Goal: Communication & Community: Answer question/provide support

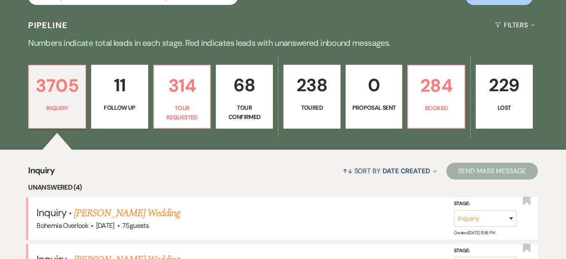
scroll to position [178, 0]
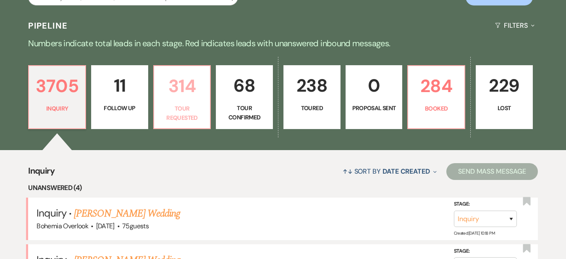
click at [189, 106] on p "Tour Requested" at bounding box center [182, 113] width 46 height 19
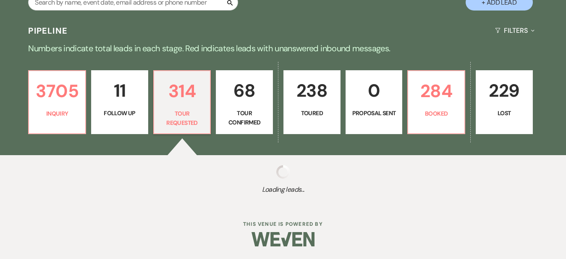
scroll to position [165, 0]
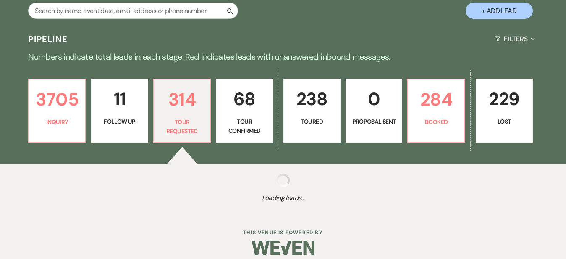
select select "2"
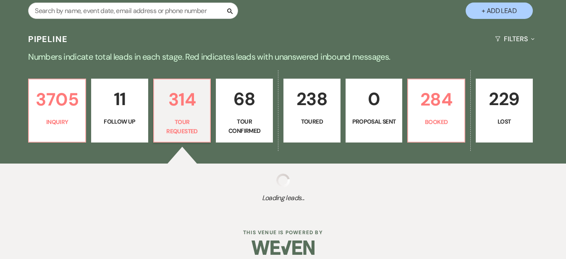
select select "2"
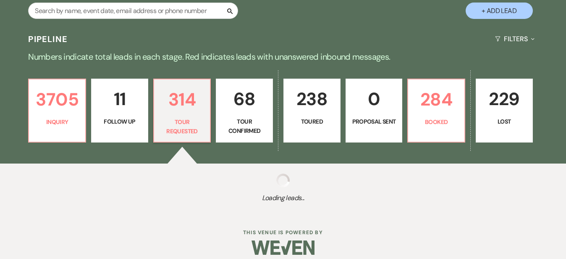
select select "2"
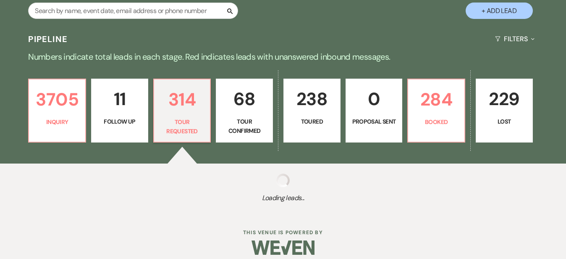
select select "2"
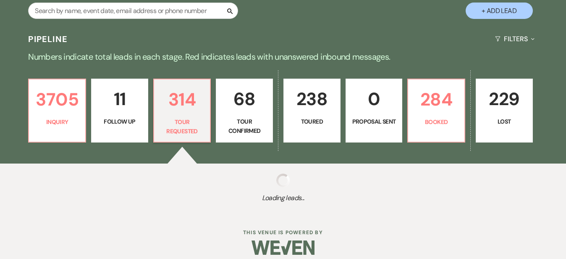
select select "2"
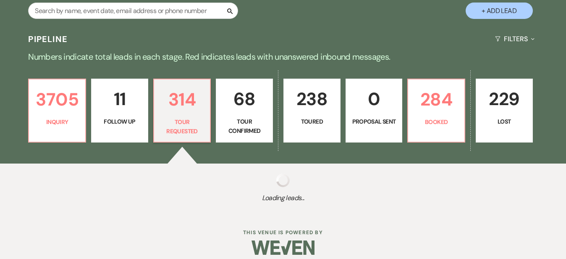
select select "2"
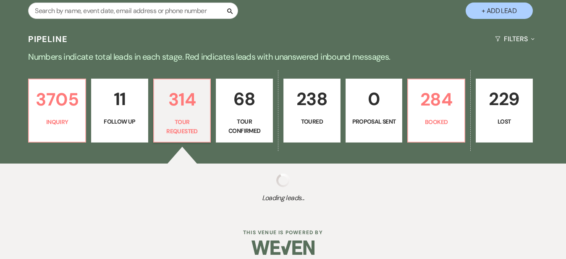
select select "2"
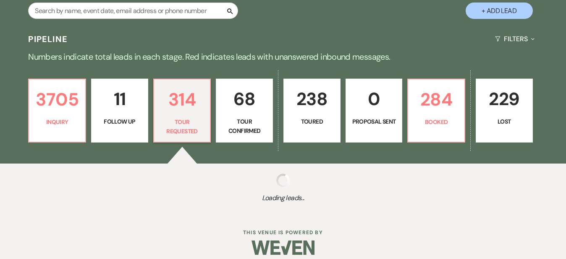
select select "2"
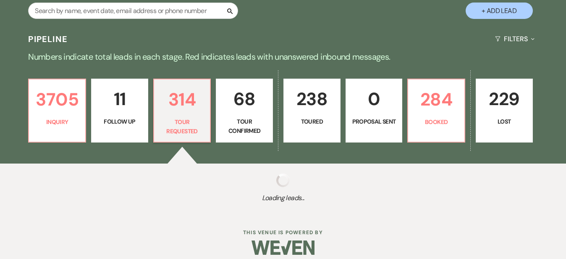
select select "2"
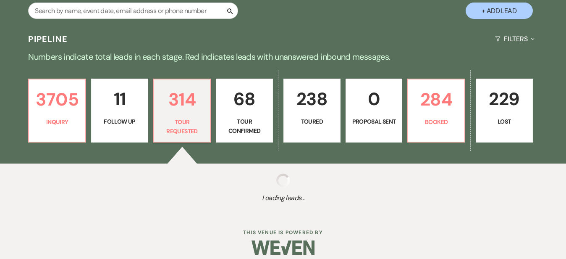
select select "2"
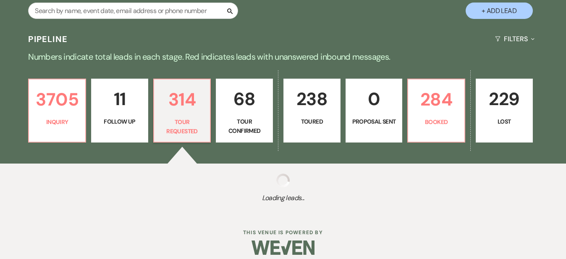
select select "2"
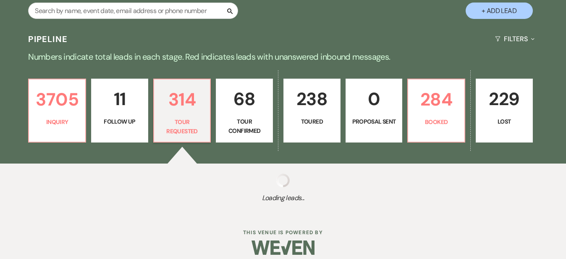
select select "2"
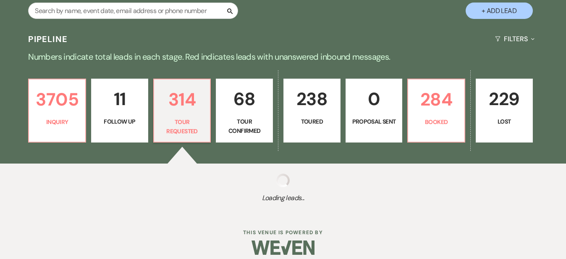
select select "2"
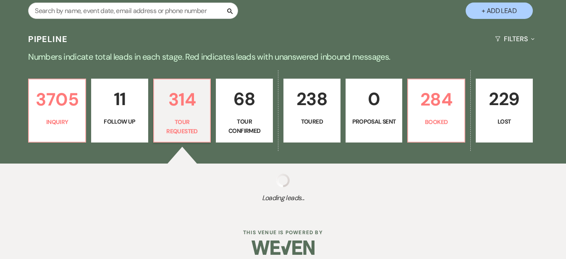
select select "2"
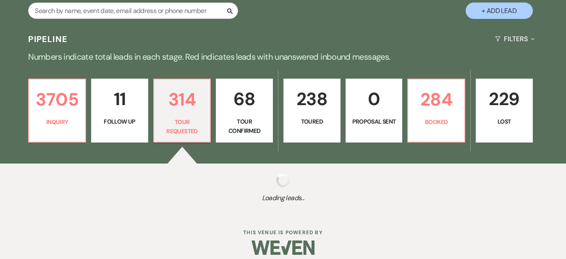
select select "2"
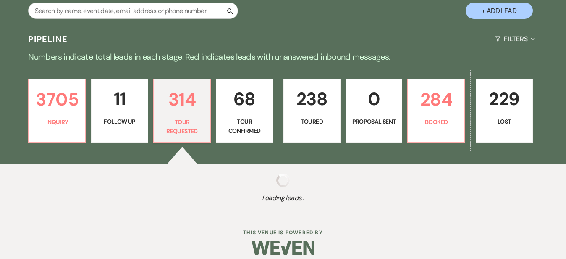
select select "2"
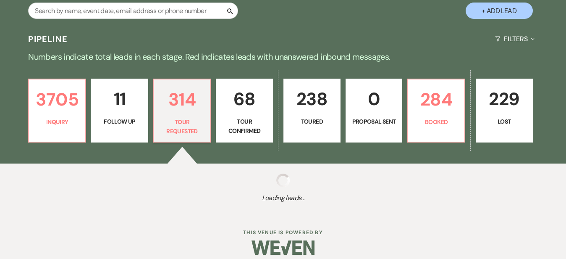
select select "2"
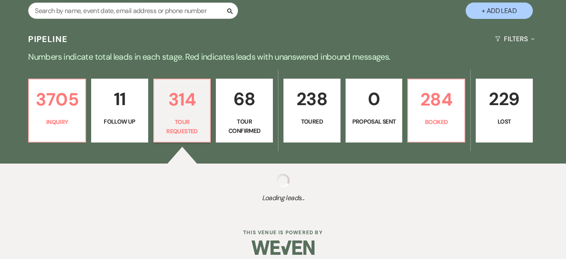
select select "2"
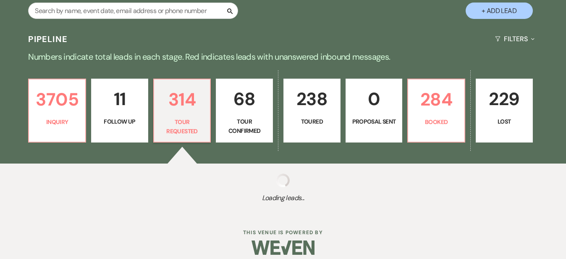
select select "2"
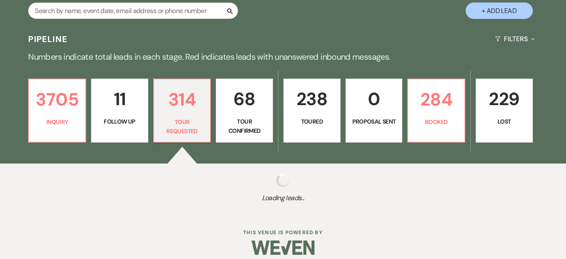
select select "2"
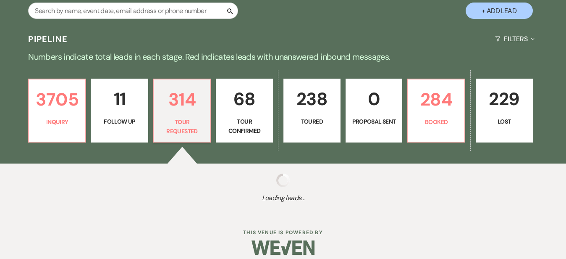
select select "2"
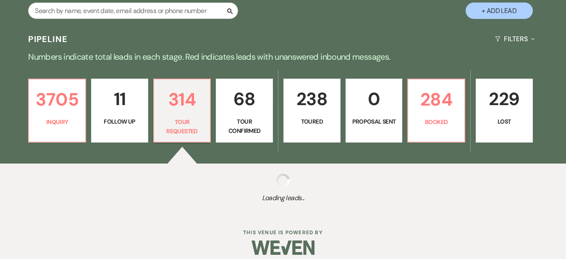
select select "2"
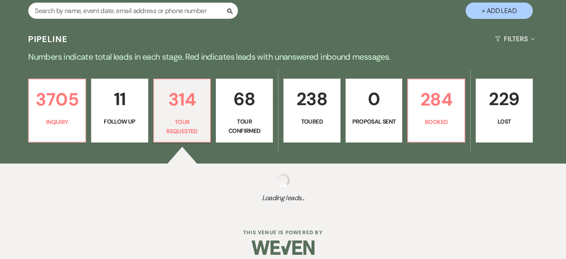
select select "2"
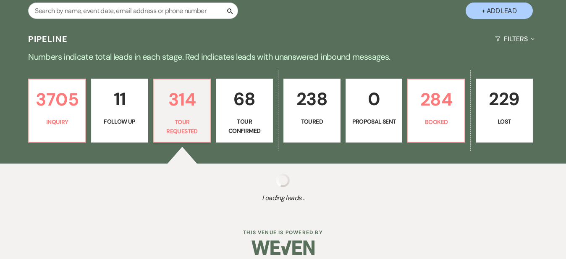
select select "2"
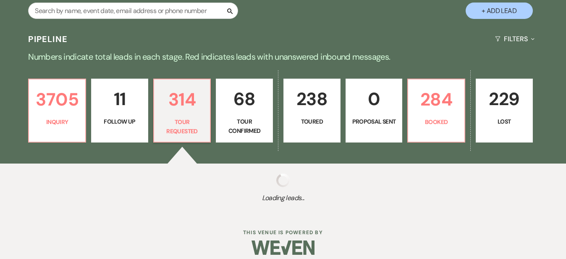
select select "2"
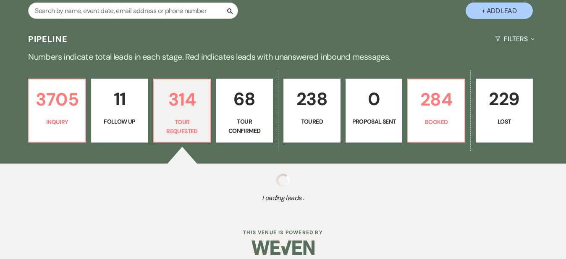
select select "2"
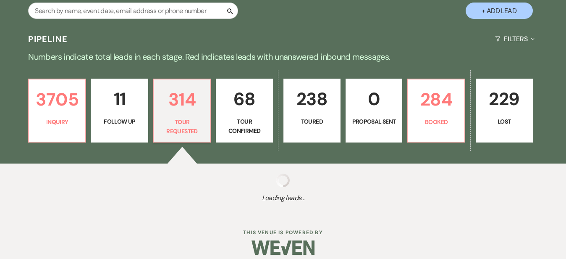
select select "2"
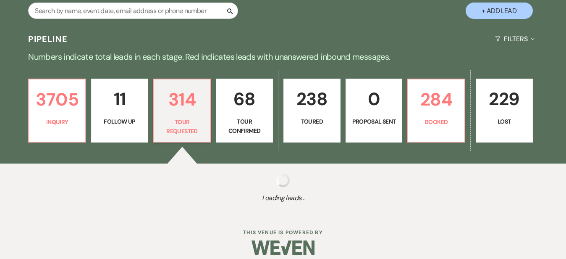
select select "2"
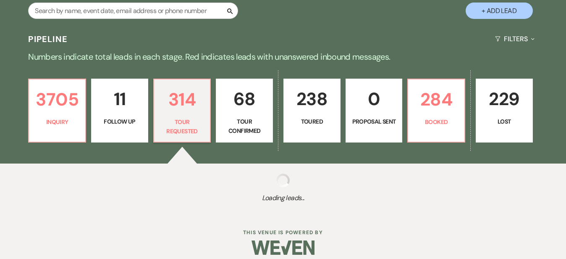
select select "2"
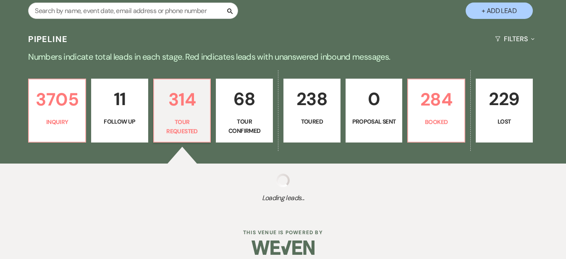
select select "2"
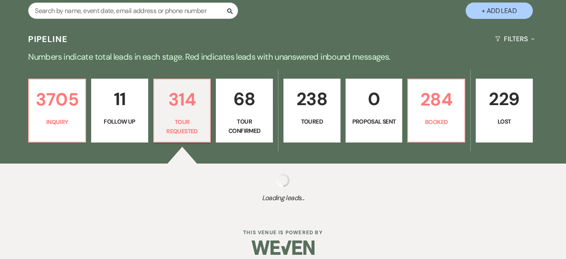
select select "2"
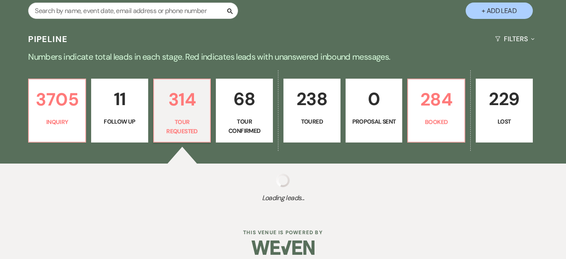
select select "2"
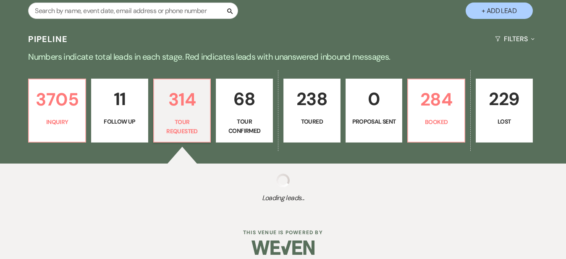
select select "2"
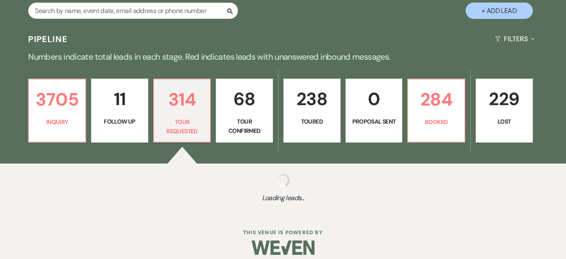
select select "2"
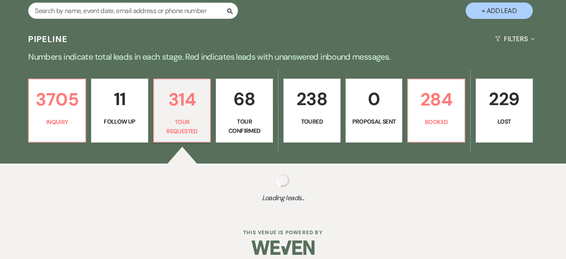
select select "2"
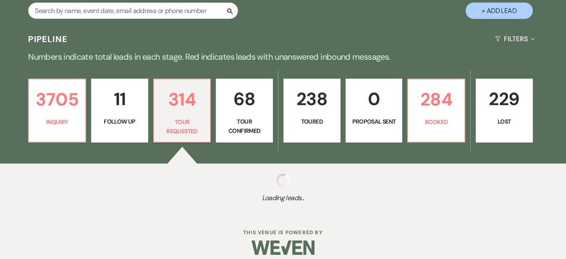
select select "2"
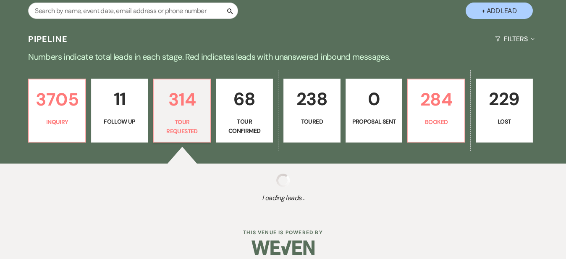
select select "2"
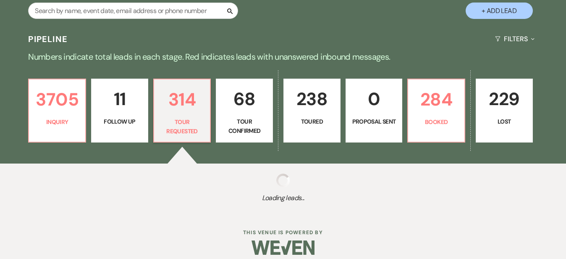
select select "2"
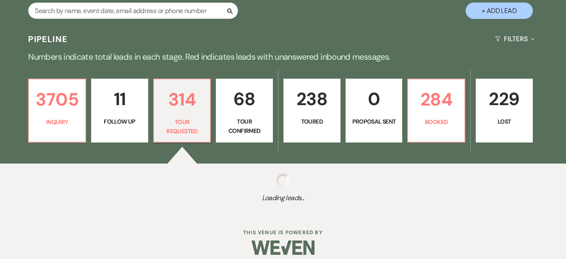
select select "2"
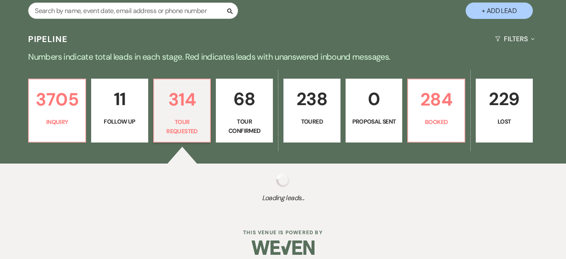
select select "2"
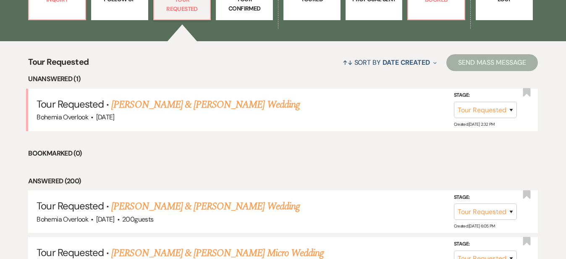
scroll to position [293, 0]
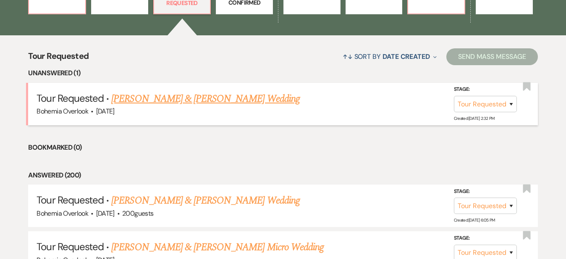
click at [238, 91] on link "[PERSON_NAME] & [PERSON_NAME] Wedding" at bounding box center [205, 98] width 188 height 15
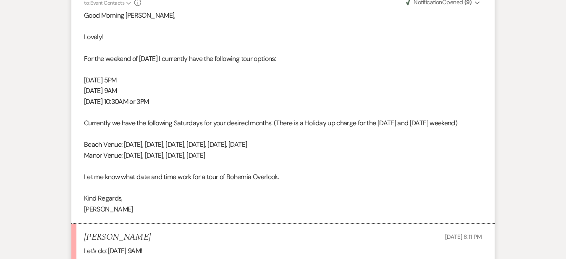
scroll to position [1444, 0]
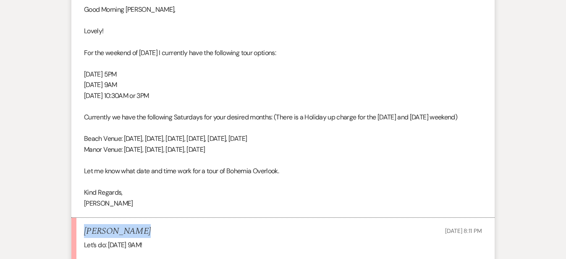
drag, startPoint x: 110, startPoint y: 202, endPoint x: 58, endPoint y: 200, distance: 52.5
click at [84, 226] on div "[PERSON_NAME] [DATE] 8:11 PM" at bounding box center [283, 231] width 398 height 10
copy h5 "[PERSON_NAME]"
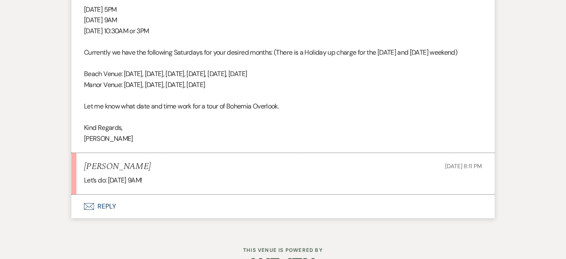
scroll to position [1506, 0]
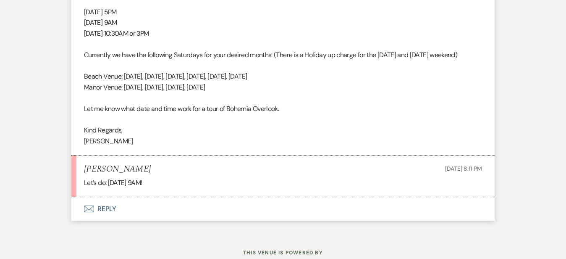
click at [361, 197] on button "Envelope Reply" at bounding box center [282, 209] width 423 height 24
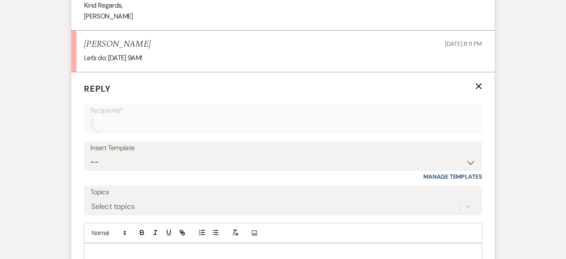
scroll to position [1632, 0]
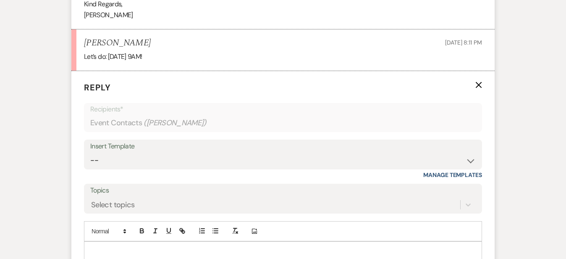
click at [328, 241] on div at bounding box center [282, 250] width 397 height 19
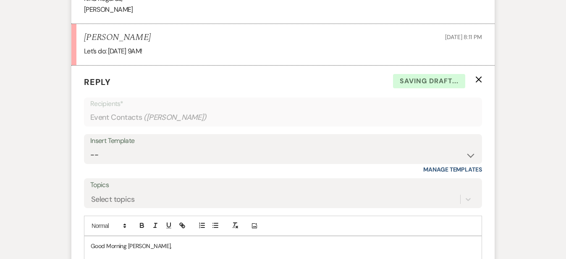
scroll to position [1782, 0]
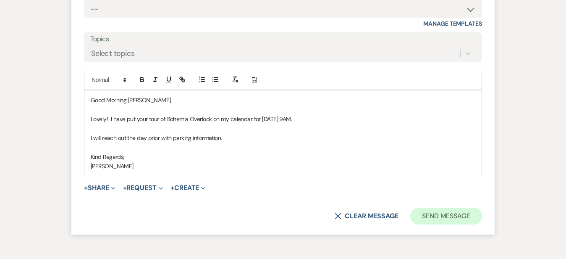
click at [482, 207] on button "Send Message" at bounding box center [446, 215] width 72 height 17
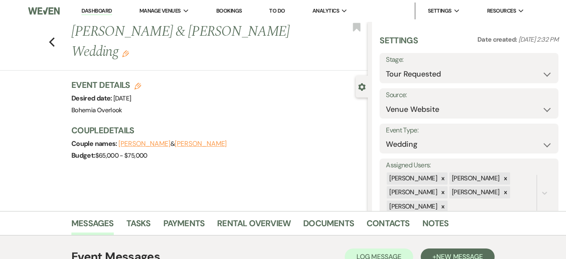
scroll to position [0, 0]
click at [543, 71] on button "Save" at bounding box center [539, 68] width 37 height 17
click at [97, 11] on link "Dashboard" at bounding box center [96, 11] width 30 height 8
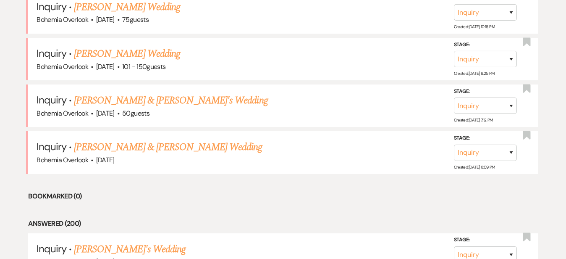
scroll to position [390, 0]
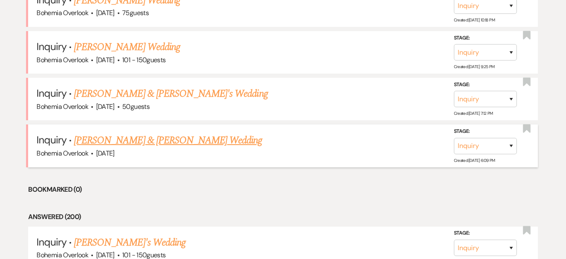
click at [215, 133] on link "[PERSON_NAME] & [PERSON_NAME] Wedding" at bounding box center [168, 140] width 188 height 15
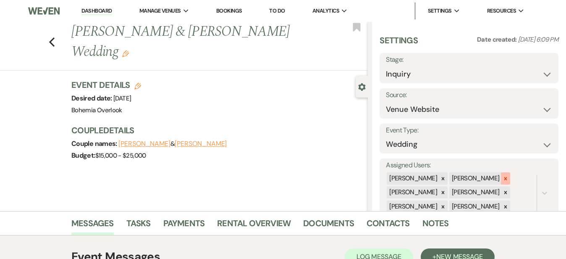
click at [508, 175] on icon at bounding box center [505, 178] width 6 height 6
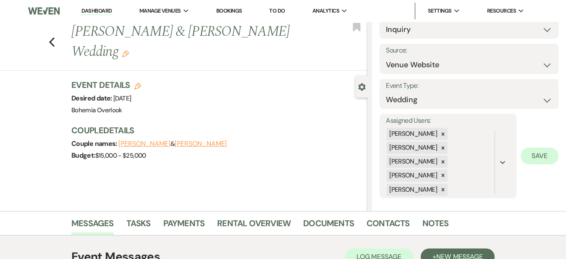
click at [533, 154] on button "Save" at bounding box center [540, 155] width 38 height 17
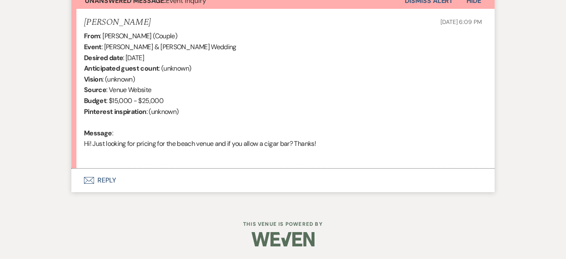
scroll to position [318, 0]
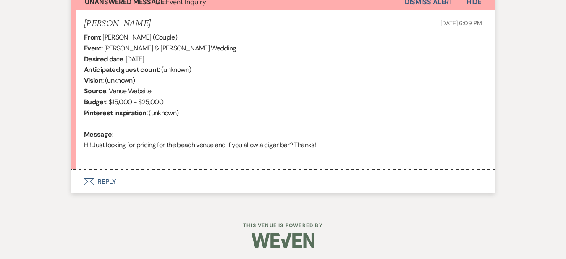
click at [282, 173] on button "Envelope Reply" at bounding box center [282, 182] width 423 height 24
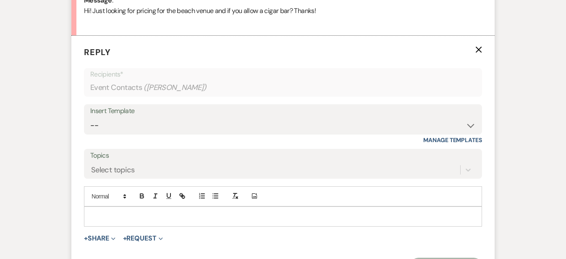
scroll to position [482, 0]
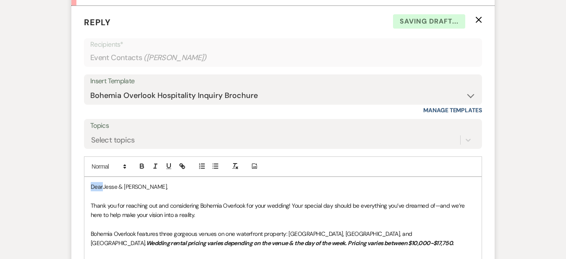
drag, startPoint x: 76, startPoint y: 186, endPoint x: 42, endPoint y: 172, distance: 35.9
click at [42, 172] on div "Messages Tasks Payments Rental Overview Documents Contacts Notes Event Messages…" at bounding box center [283, 101] width 566 height 744
click at [537, 163] on div "Messages Tasks Payments Rental Overview Documents Contacts Notes Event Messages…" at bounding box center [283, 101] width 566 height 744
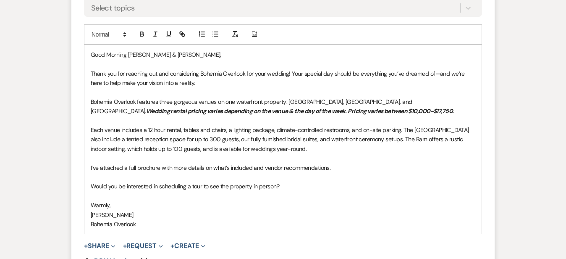
scroll to position [617, 0]
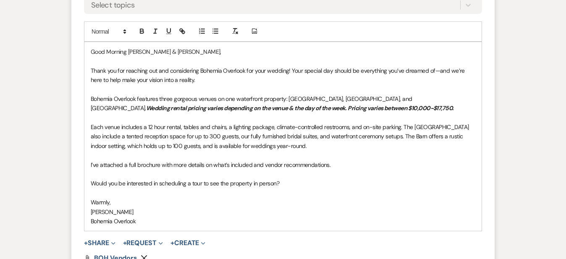
click at [341, 165] on p "I’ve attached a full brochure with more details on what’s included and vendor r…" at bounding box center [283, 164] width 385 height 9
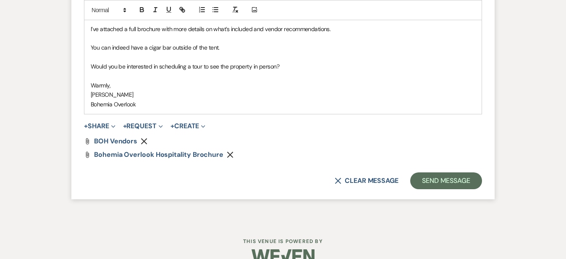
scroll to position [771, 0]
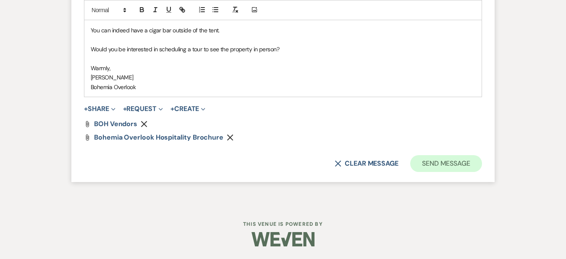
click at [461, 167] on button "Send Message" at bounding box center [446, 163] width 72 height 17
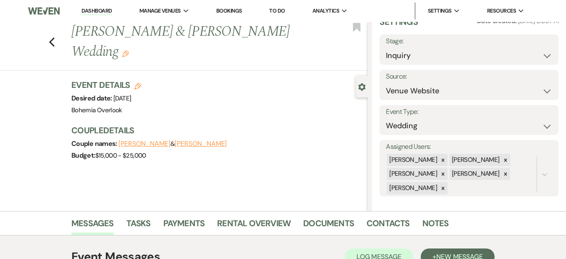
scroll to position [0, 0]
click at [108, 11] on link "Dashboard" at bounding box center [96, 11] width 30 height 8
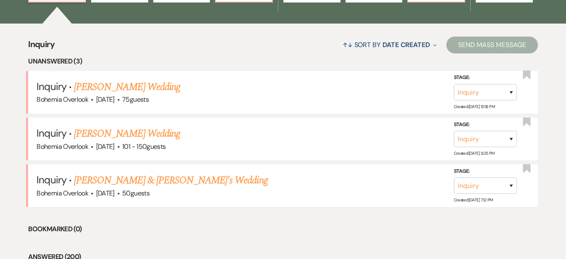
scroll to position [311, 0]
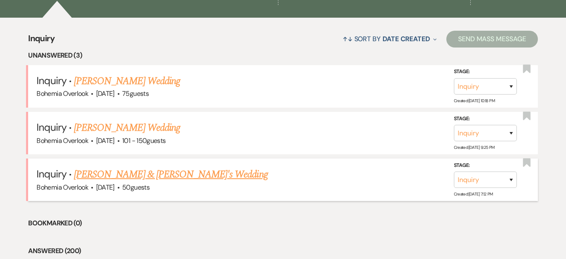
click at [166, 167] on link "[PERSON_NAME] & [PERSON_NAME]'s Wedding" at bounding box center [171, 174] width 194 height 15
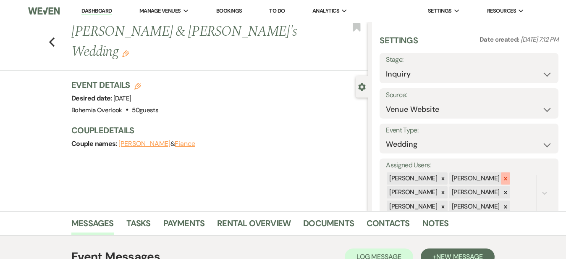
click at [508, 176] on icon at bounding box center [505, 178] width 6 height 6
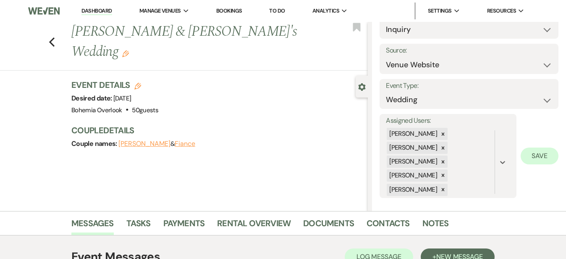
click at [537, 154] on button "Save" at bounding box center [540, 155] width 38 height 17
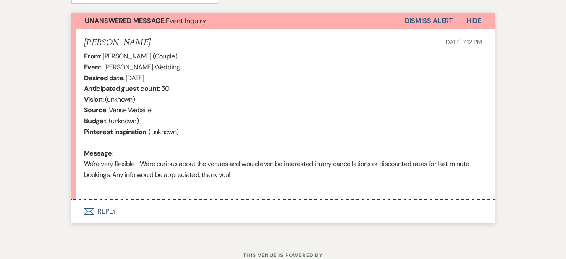
scroll to position [301, 0]
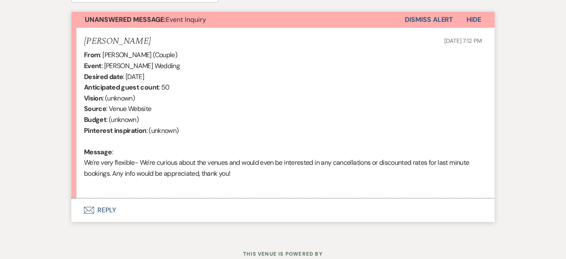
click at [281, 205] on button "Envelope Reply" at bounding box center [282, 210] width 423 height 24
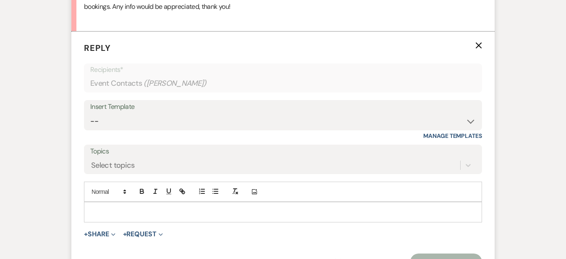
scroll to position [492, 0]
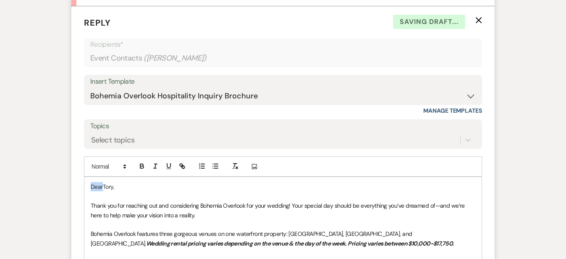
drag, startPoint x: 76, startPoint y: 183, endPoint x: 45, endPoint y: 174, distance: 31.7
click at [71, 174] on form "Reply X Saving draft... Recipients* Event Contacts ( Tory Wergelis ) Insert Tem…" at bounding box center [282, 228] width 423 height 445
click at [536, 147] on div "Messages Tasks Payments Rental Overview Documents Contacts Notes Event Messages…" at bounding box center [283, 95] width 566 height 755
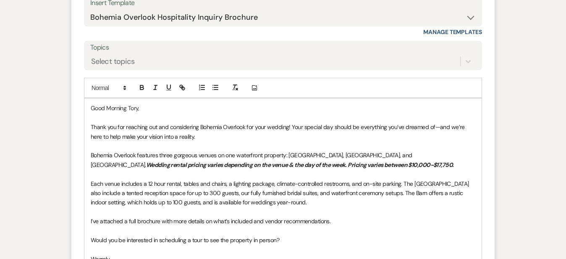
scroll to position [616, 0]
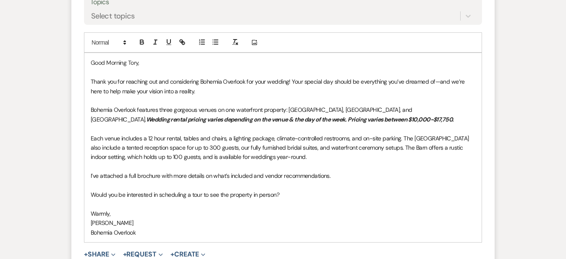
click at [306, 158] on p "Each venue includes a 12 hour rental, tables and chairs, a lighting package, cl…" at bounding box center [283, 147] width 385 height 28
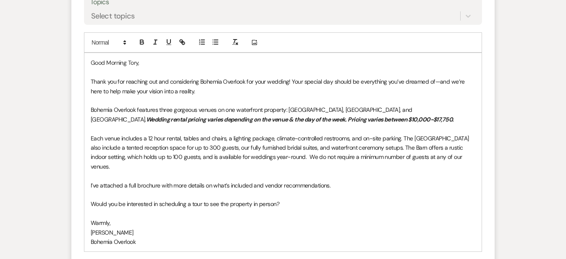
click at [335, 181] on p "I’ve attached a full brochure with more details on what’s included and vendor r…" at bounding box center [283, 185] width 385 height 9
drag, startPoint x: 459, startPoint y: 175, endPoint x: 318, endPoint y: 173, distance: 141.1
click at [318, 181] on p "I’ve attached a full brochure with more details on what’s included and vendor r…" at bounding box center [283, 185] width 385 height 9
click at [138, 41] on icon "button" at bounding box center [142, 42] width 8 height 8
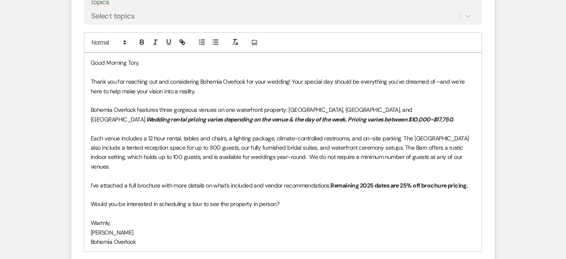
click at [475, 181] on p "I’ve attached a full brochure with more details on what’s included and vendor r…" at bounding box center [283, 185] width 385 height 9
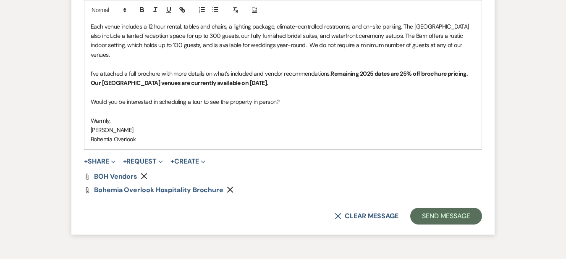
scroll to position [734, 0]
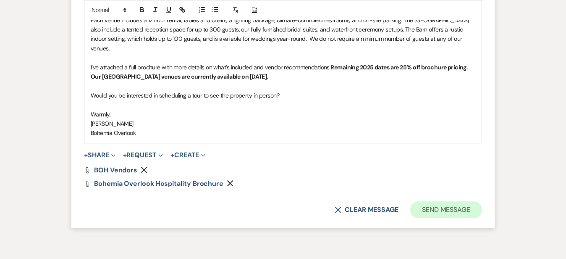
click at [482, 201] on button "Send Message" at bounding box center [446, 209] width 72 height 17
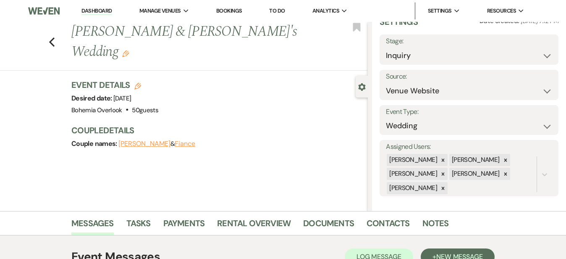
scroll to position [0, 0]
click at [103, 11] on link "Dashboard" at bounding box center [96, 11] width 30 height 8
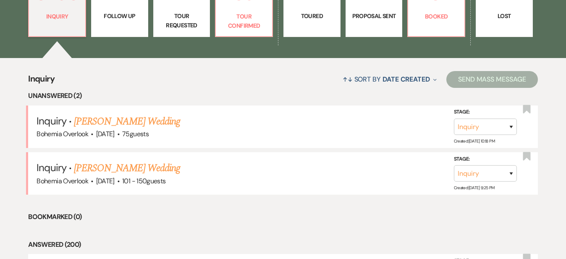
scroll to position [280, 0]
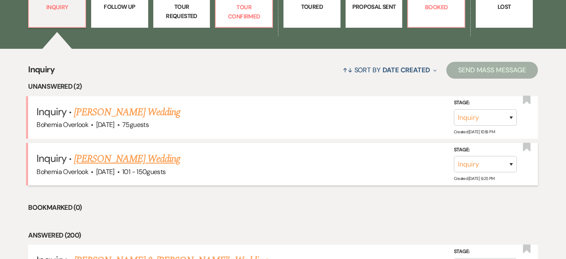
click at [178, 151] on link "[PERSON_NAME] Wedding" at bounding box center [127, 158] width 106 height 15
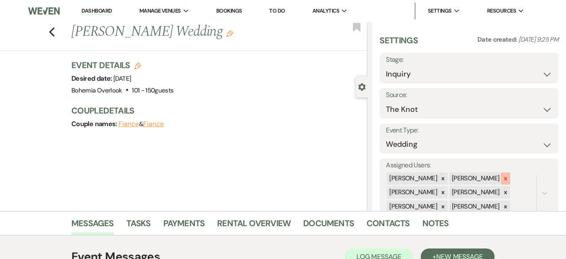
click at [508, 175] on icon at bounding box center [505, 178] width 6 height 6
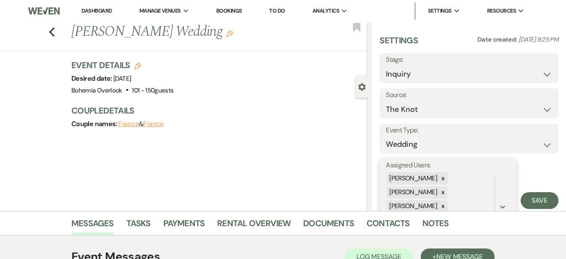
scroll to position [44, 0]
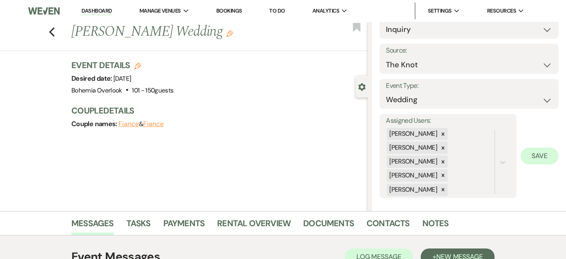
click at [546, 154] on button "Save" at bounding box center [540, 155] width 38 height 17
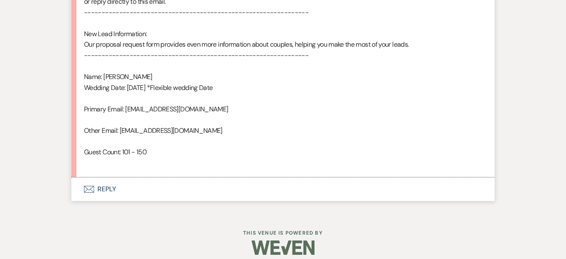
scroll to position [553, 0]
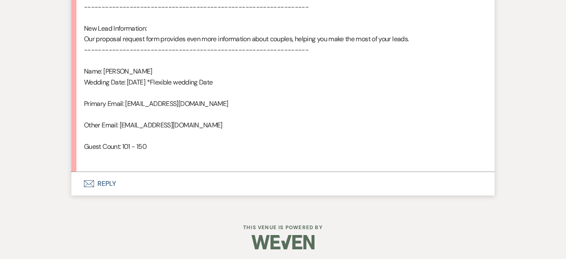
click at [255, 182] on button "Envelope Reply" at bounding box center [282, 184] width 423 height 24
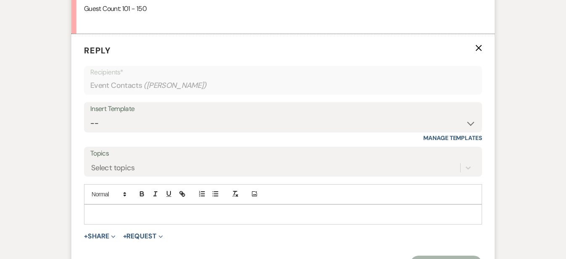
scroll to position [716, 0]
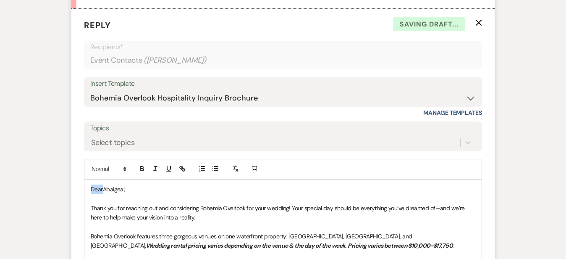
drag, startPoint x: 75, startPoint y: 184, endPoint x: 46, endPoint y: 173, distance: 31.3
click at [71, 173] on form "Reply X Saving draft... Recipients* Event Contacts ( [PERSON_NAME] ) Insert Tem…" at bounding box center [282, 231] width 423 height 445
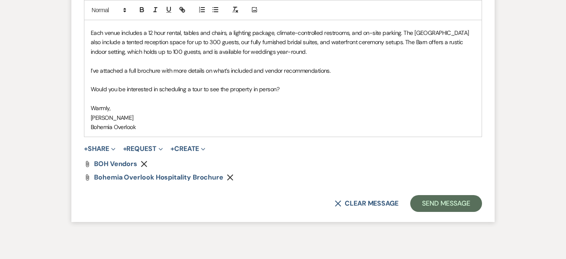
scroll to position [950, 0]
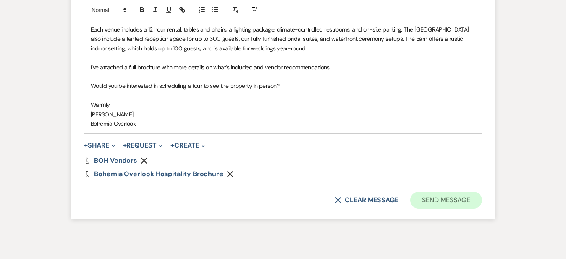
click at [482, 192] on button "Send Message" at bounding box center [446, 199] width 72 height 17
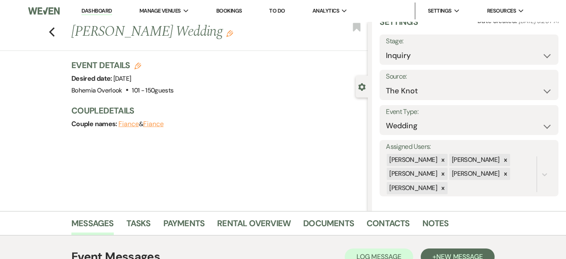
scroll to position [0, 0]
click at [99, 11] on link "Dashboard" at bounding box center [96, 11] width 30 height 8
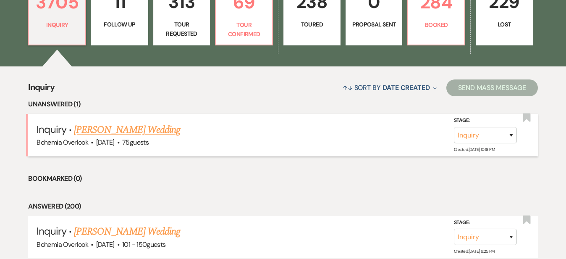
scroll to position [264, 0]
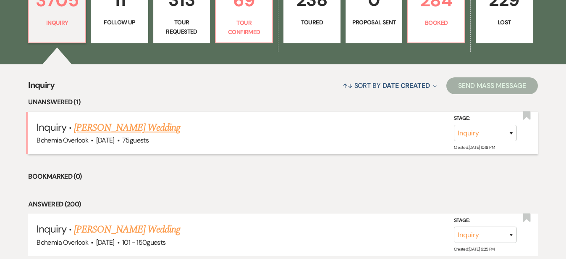
click at [150, 120] on link "[PERSON_NAME] Wedding" at bounding box center [127, 127] width 106 height 15
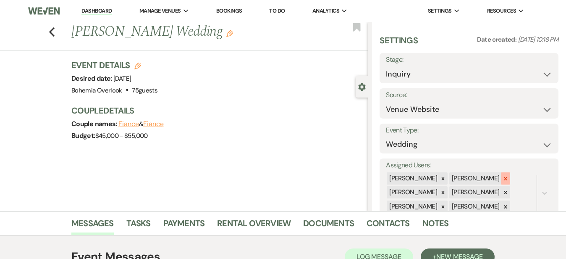
click at [508, 175] on icon at bounding box center [505, 178] width 6 height 6
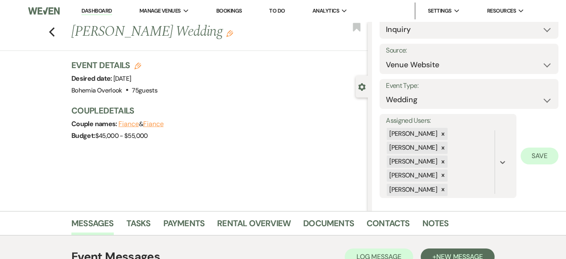
click at [533, 155] on button "Save" at bounding box center [540, 155] width 38 height 17
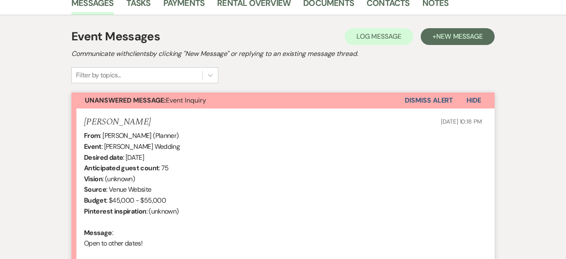
scroll to position [286, 0]
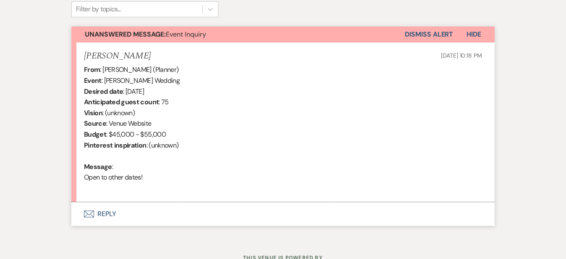
click at [262, 218] on button "Envelope Reply" at bounding box center [282, 214] width 423 height 24
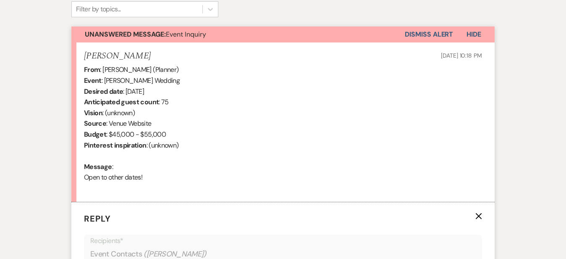
scroll to position [482, 0]
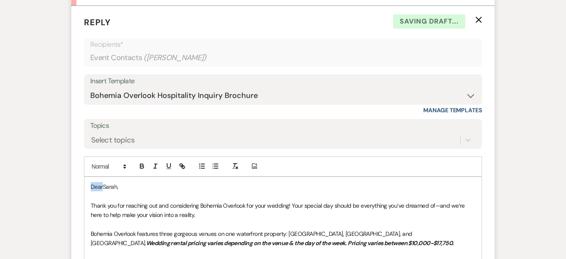
drag, startPoint x: 75, startPoint y: 183, endPoint x: 54, endPoint y: 170, distance: 25.1
click at [71, 170] on form "Reply X Saving draft... Recipients* Event Contacts ( [PERSON_NAME] ) Insert Tem…" at bounding box center [282, 228] width 423 height 445
click at [544, 118] on div "Messages Tasks Payments Rental Overview Documents Contacts Notes Event Messages…" at bounding box center [283, 101] width 566 height 744
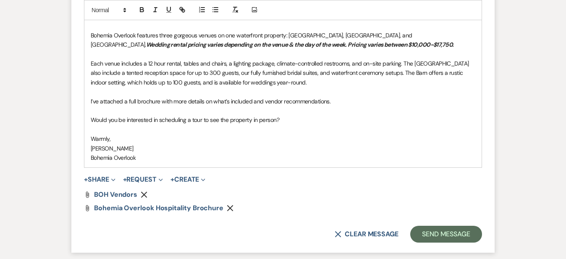
scroll to position [683, 0]
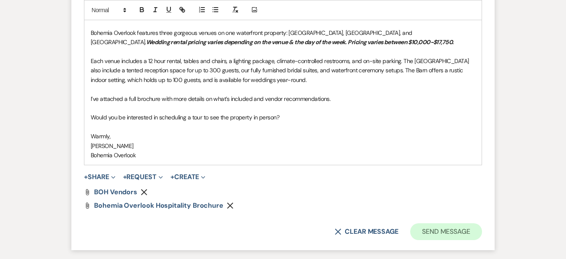
click at [481, 224] on button "Send Message" at bounding box center [446, 231] width 72 height 17
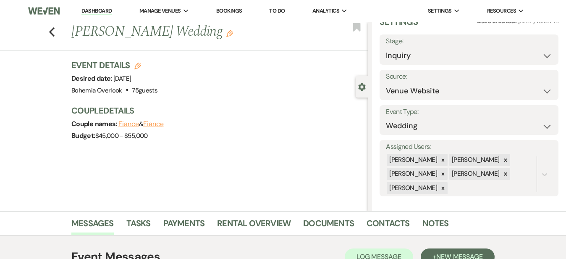
scroll to position [0, 0]
click at [111, 11] on link "Dashboard" at bounding box center [96, 11] width 30 height 8
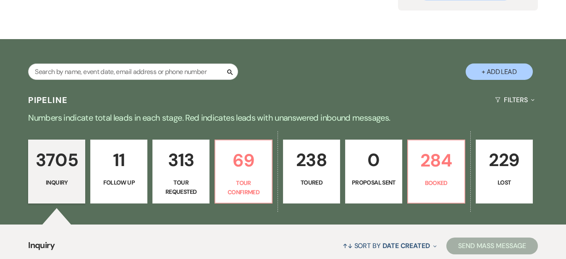
scroll to position [107, 0]
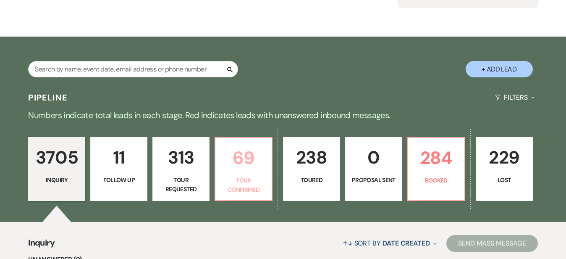
click at [259, 175] on link "69 Tour Confirmed" at bounding box center [244, 169] width 58 height 64
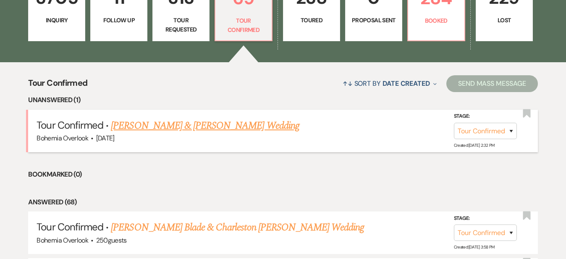
click at [246, 118] on link "[PERSON_NAME] & [PERSON_NAME] Wedding" at bounding box center [205, 125] width 188 height 15
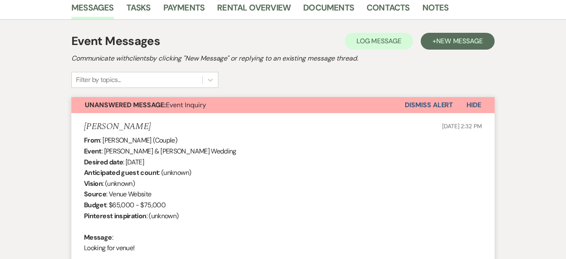
scroll to position [210, 0]
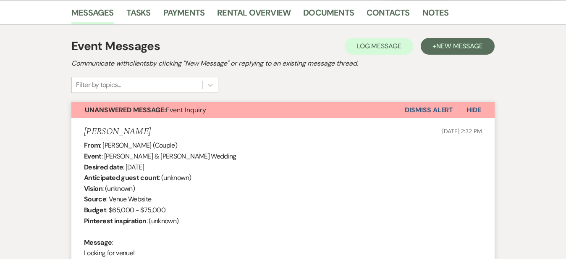
click at [445, 107] on button "Dismiss Alert" at bounding box center [429, 110] width 48 height 16
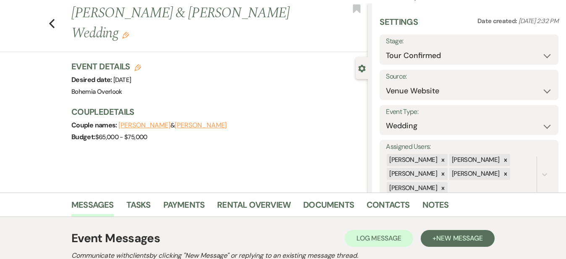
scroll to position [0, 0]
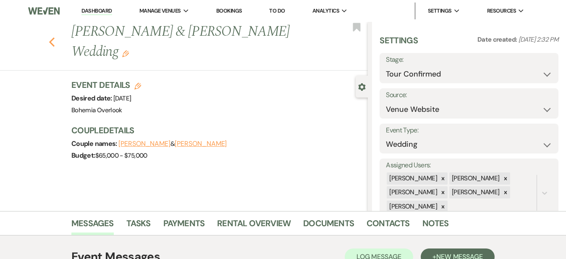
click at [49, 37] on use "button" at bounding box center [51, 41] width 5 height 9
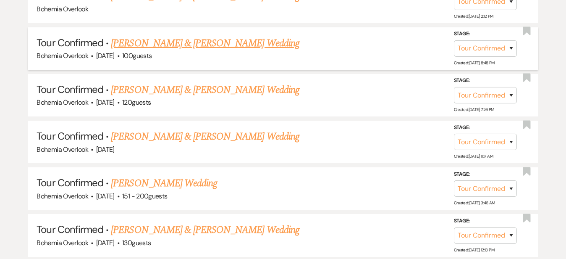
scroll to position [576, 0]
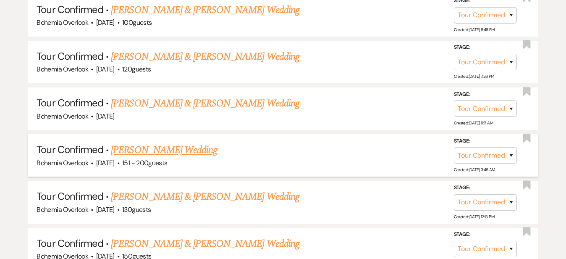
click at [178, 142] on link "[PERSON_NAME] Wedding" at bounding box center [164, 149] width 106 height 15
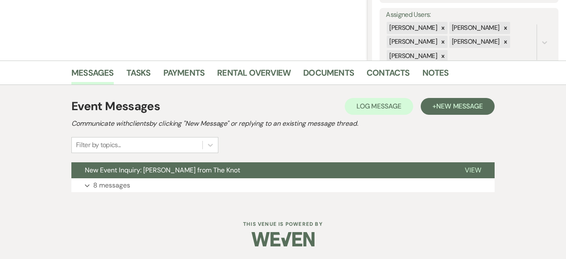
scroll to position [150, 0]
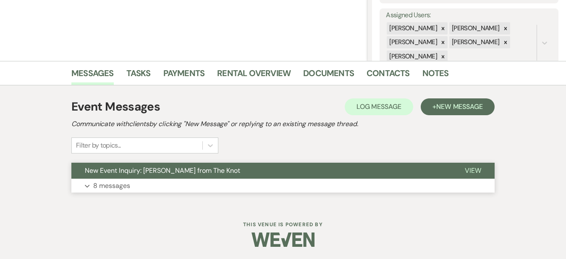
click at [214, 184] on button "Expand 8 messages" at bounding box center [282, 185] width 423 height 14
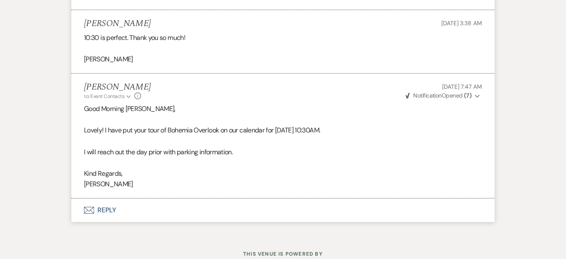
scroll to position [1402, 0]
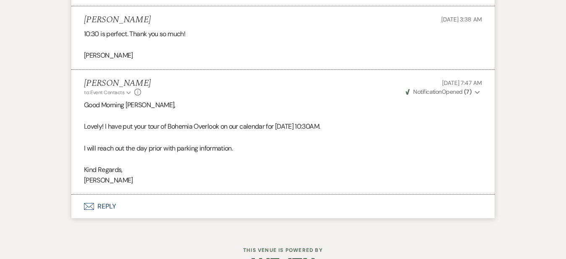
click at [225, 194] on button "Envelope Reply" at bounding box center [282, 206] width 423 height 24
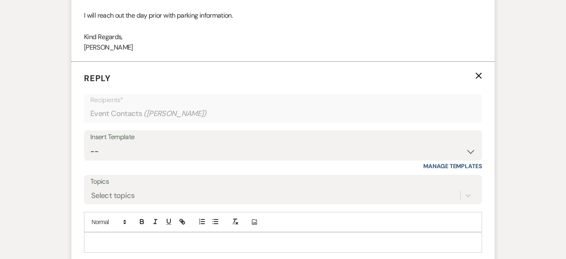
scroll to position [1564, 0]
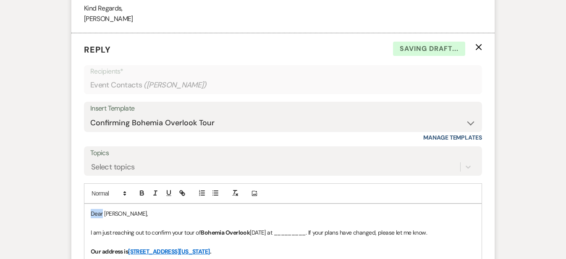
drag, startPoint x: 76, startPoint y: 183, endPoint x: 54, endPoint y: 174, distance: 23.7
click at [71, 174] on form "Reply X Saving draft... Recipients* Event Contacts ( [PERSON_NAME] ) Insert Tem…" at bounding box center [282, 223] width 423 height 380
click at [303, 228] on p "I am just reaching out to confirm your tour of Bohemia Overlook [DATE] at _____…" at bounding box center [283, 232] width 385 height 9
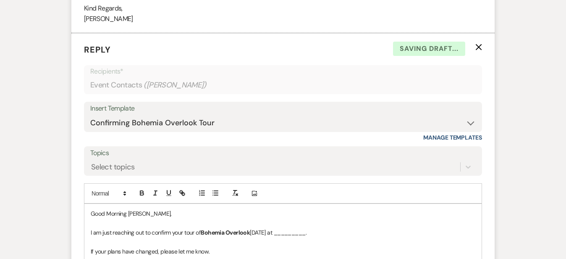
click at [313, 228] on p "I am just reaching out to confirm your tour of Bohemia Overlook [DATE] at _____…" at bounding box center [283, 232] width 385 height 9
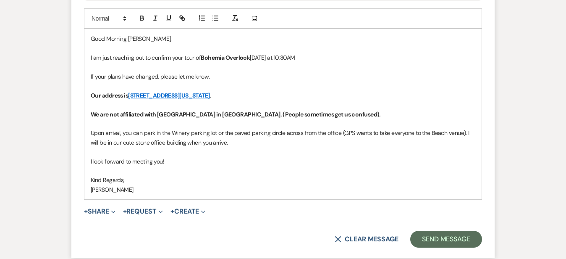
scroll to position [1742, 0]
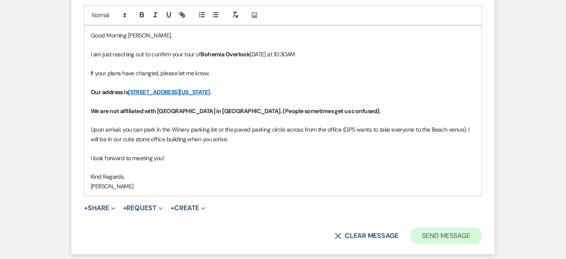
click at [482, 227] on button "Send Message" at bounding box center [446, 235] width 72 height 17
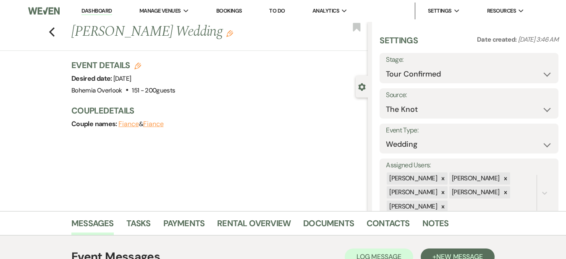
scroll to position [0, 0]
click at [101, 12] on link "Dashboard" at bounding box center [96, 11] width 30 height 8
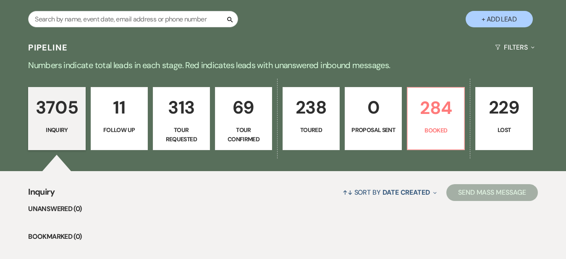
scroll to position [160, 0]
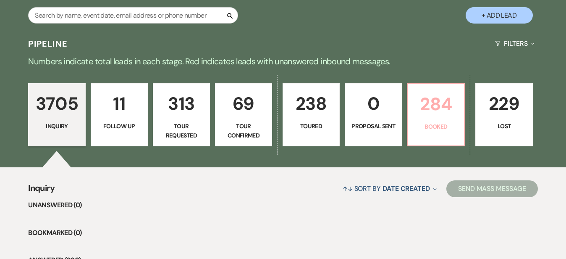
click at [459, 115] on p "284" at bounding box center [436, 104] width 46 height 28
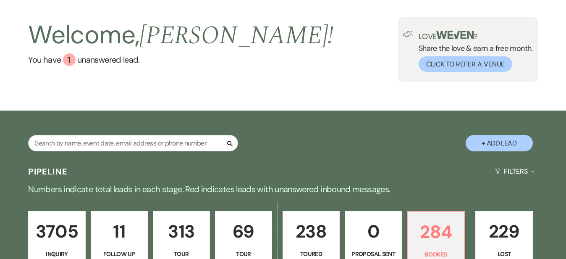
scroll to position [-2, 0]
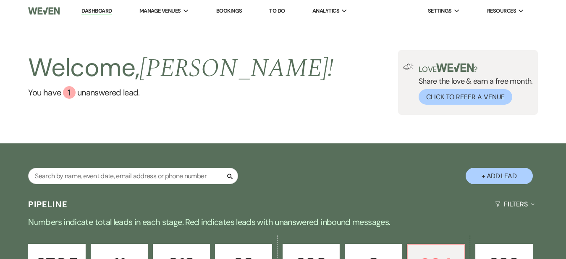
click at [106, 10] on link "Dashboard" at bounding box center [96, 11] width 30 height 8
